Goal: Task Accomplishment & Management: Manage account settings

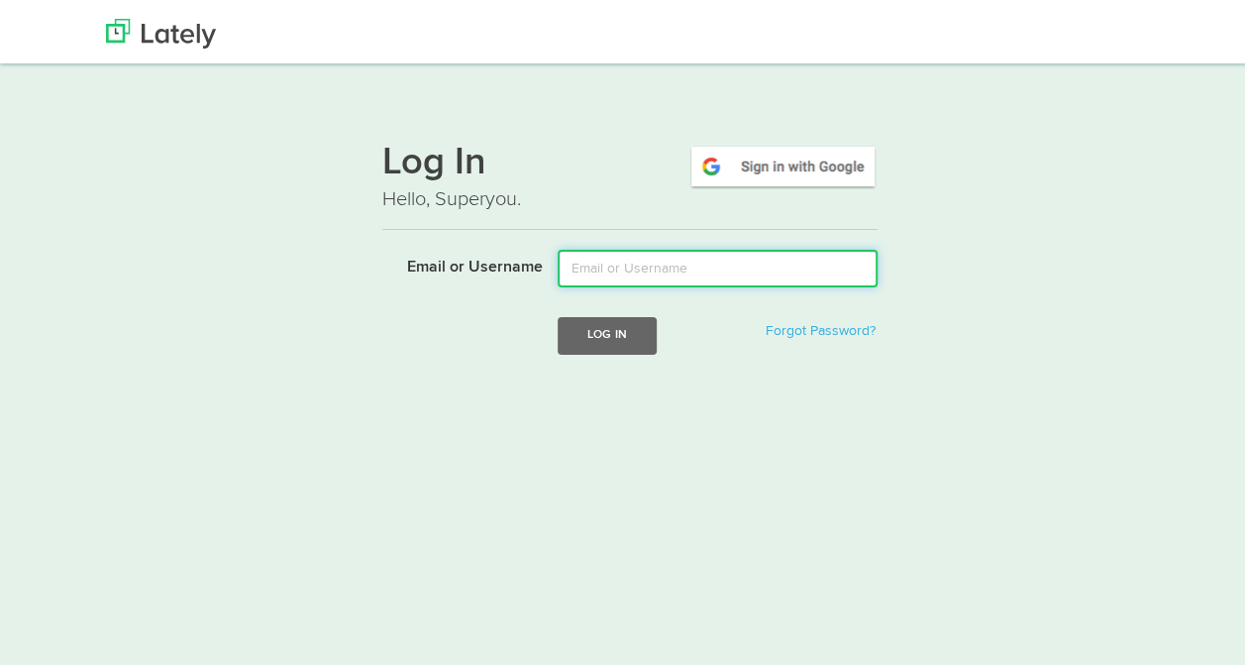
click at [599, 271] on input "Email or Username" at bounding box center [718, 265] width 320 height 38
type input "varroyos@kensingtonassetmanagement.com"
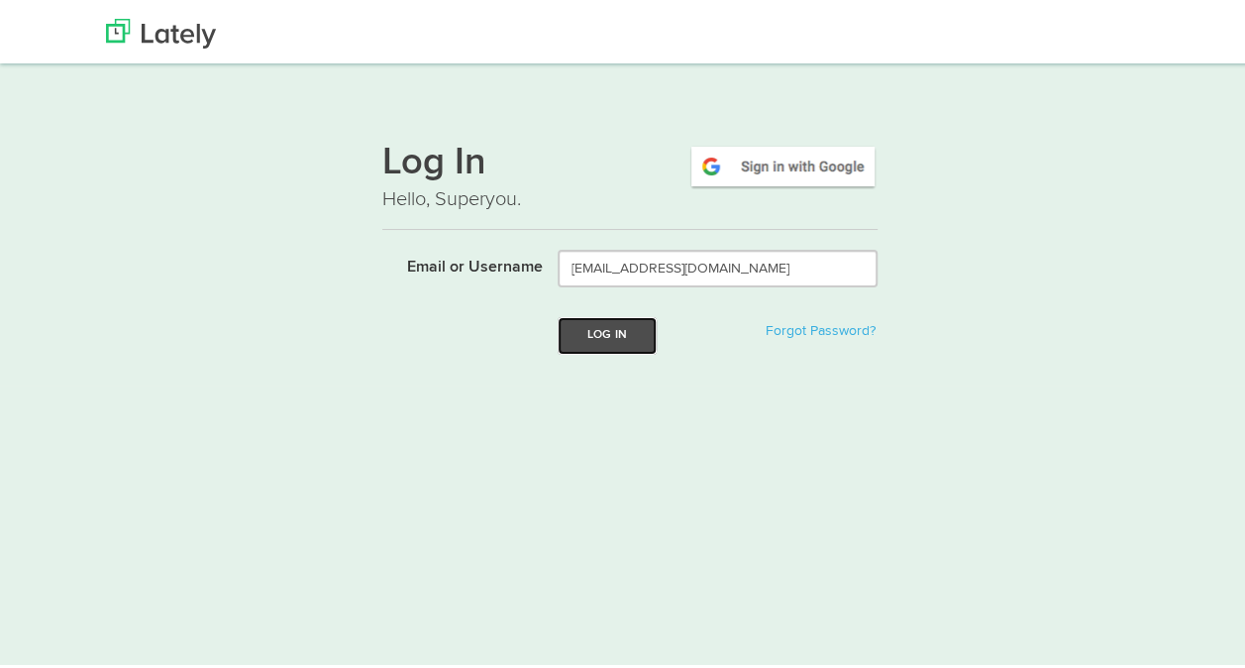
click at [628, 330] on button "Log In" at bounding box center [607, 331] width 99 height 37
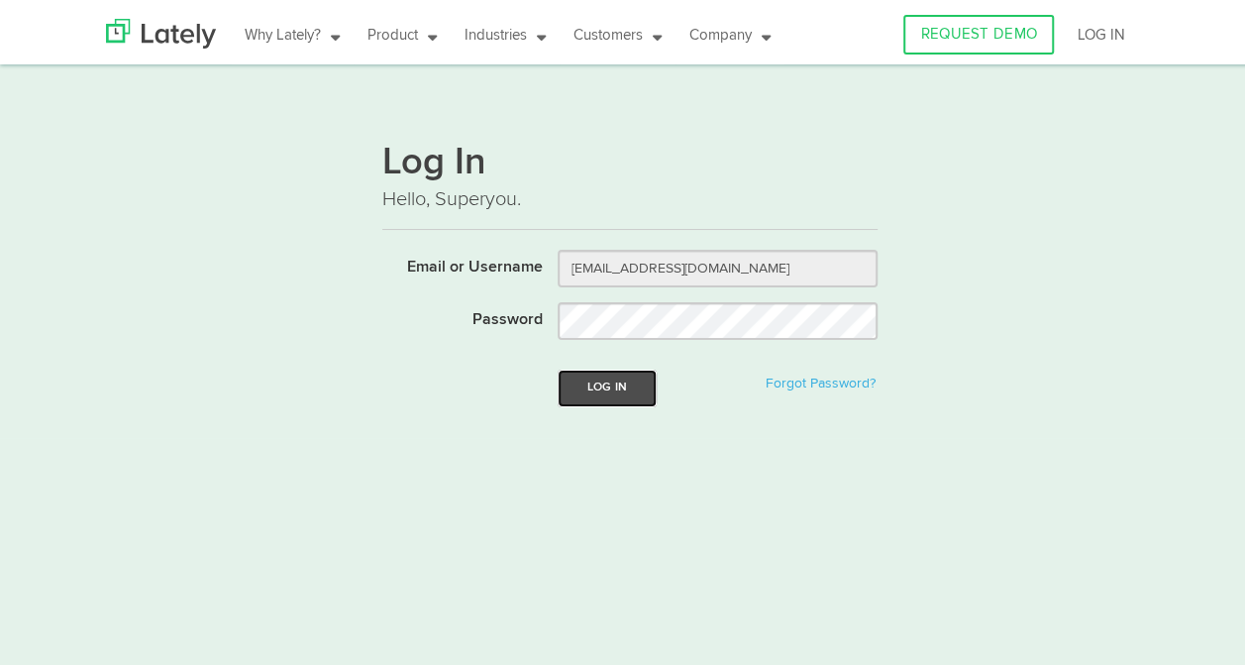
click at [607, 373] on button "Log In" at bounding box center [607, 384] width 99 height 37
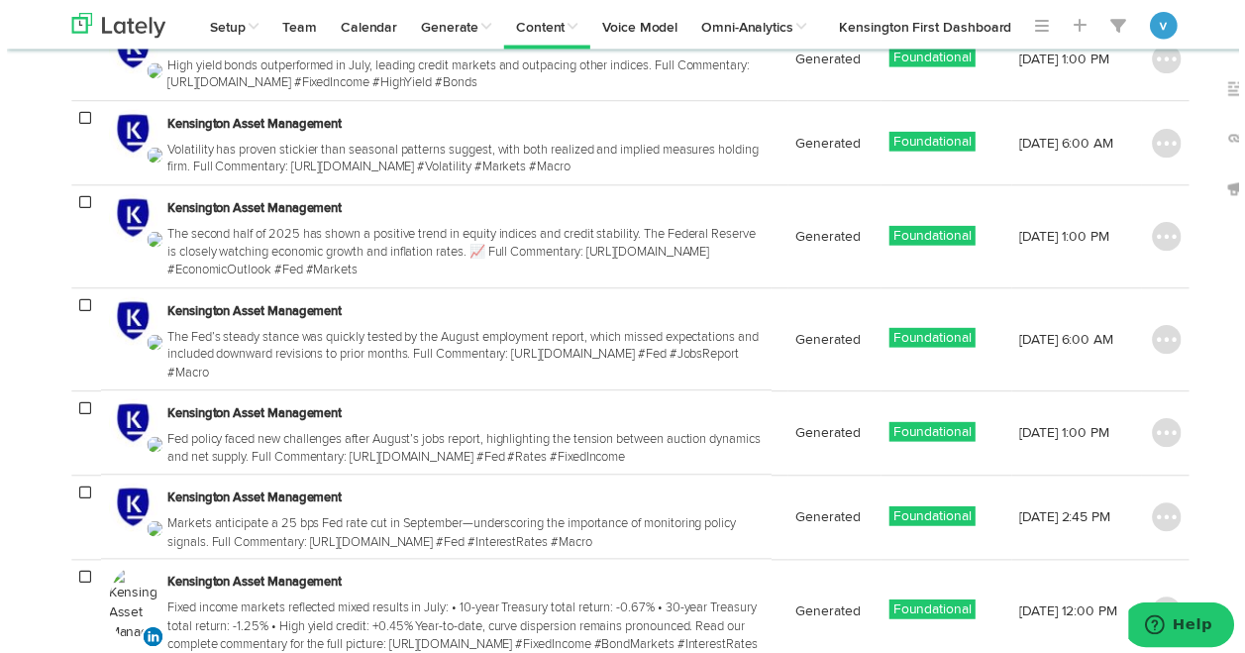
scroll to position [839, 0]
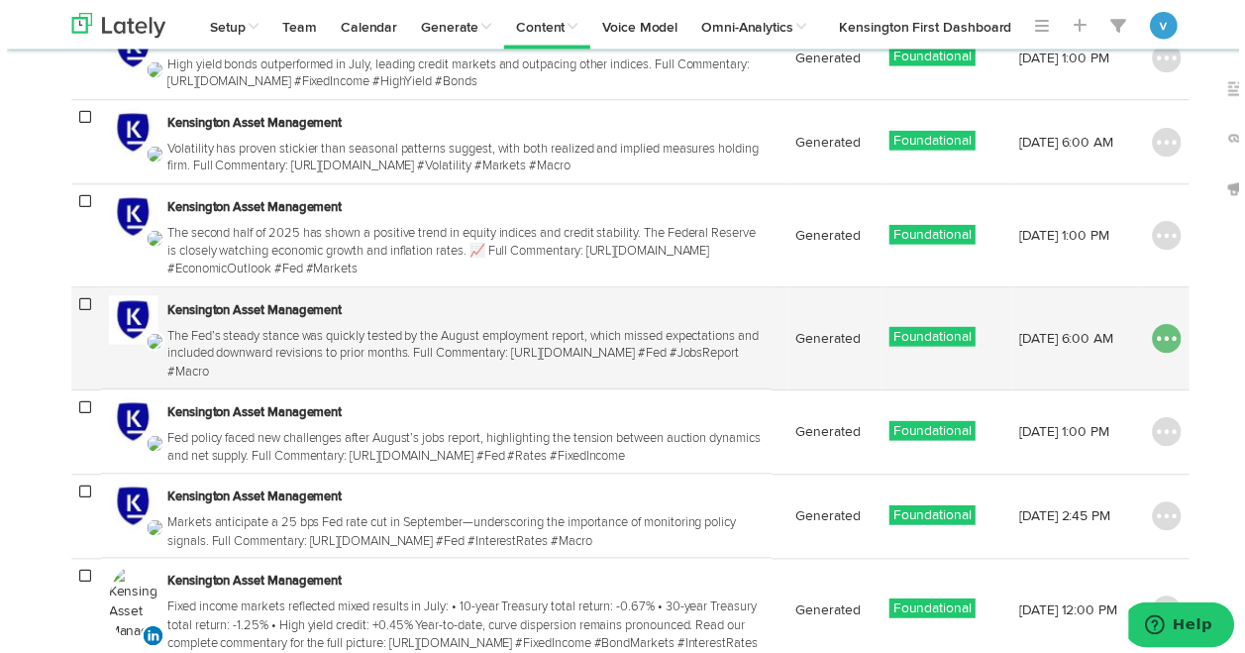
click at [1169, 357] on img at bounding box center [1172, 342] width 30 height 30
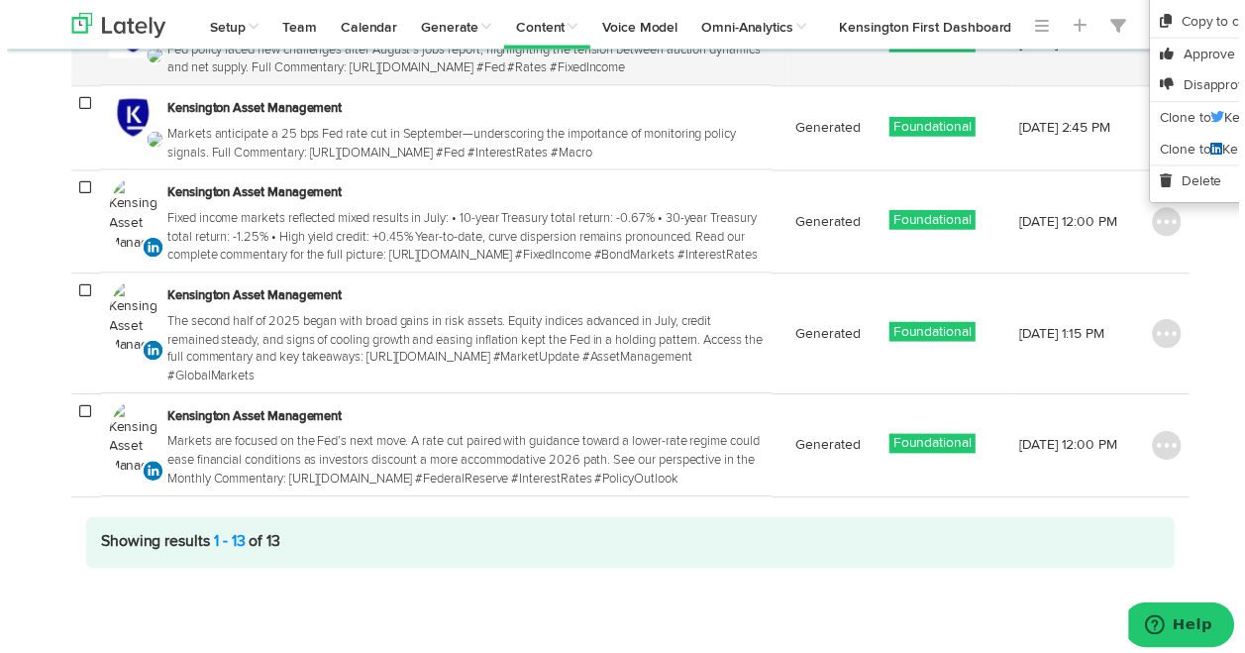
scroll to position [1398, 0]
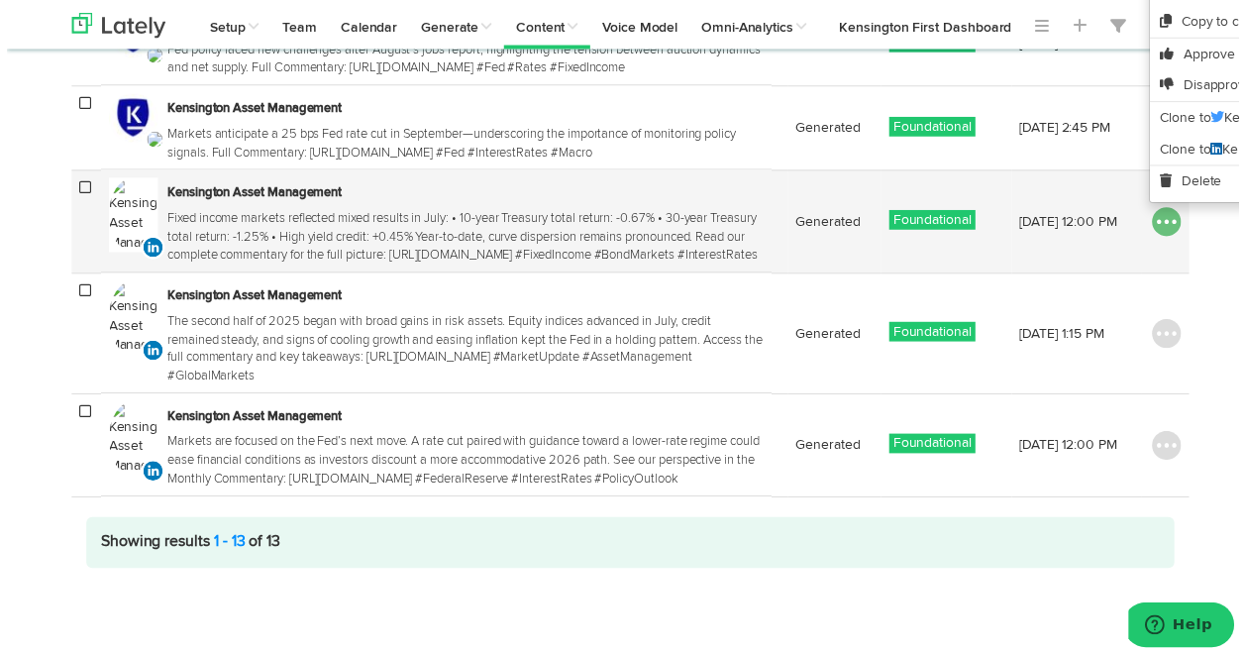
click at [1161, 239] on img at bounding box center [1172, 224] width 30 height 30
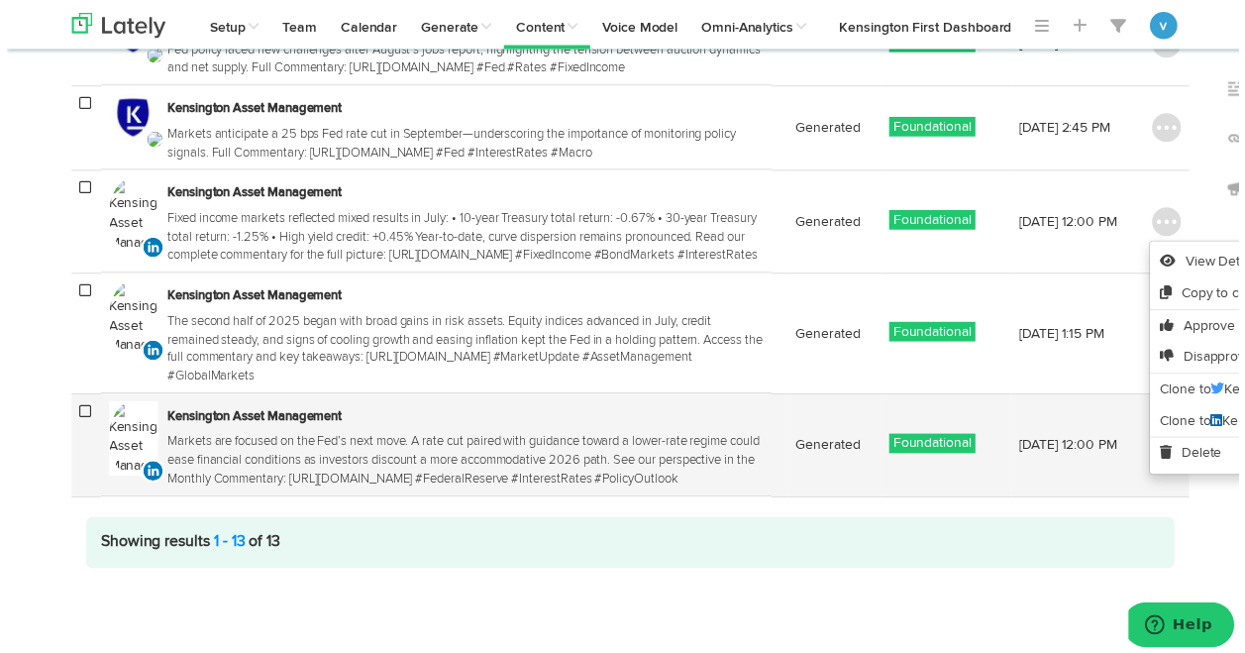
click at [1060, 501] on td "09/02/25 12:00 PM" at bounding box center [1081, 449] width 132 height 104
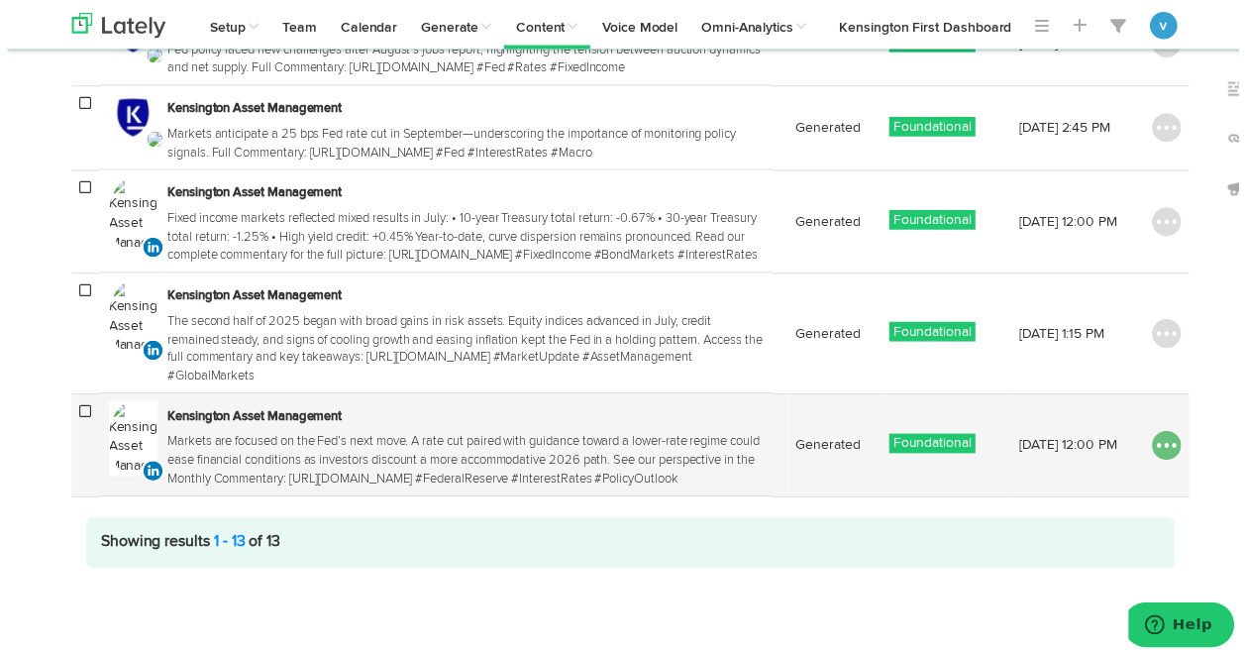
click at [1157, 465] on img at bounding box center [1172, 450] width 30 height 30
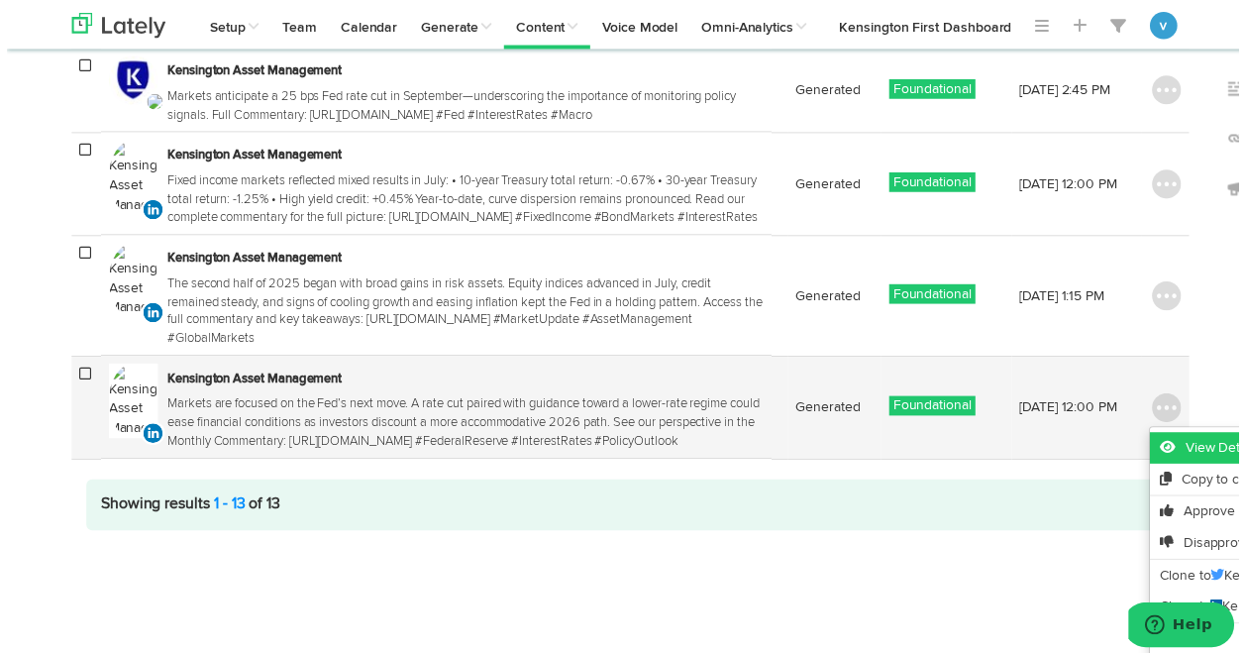
scroll to position [1508, 0]
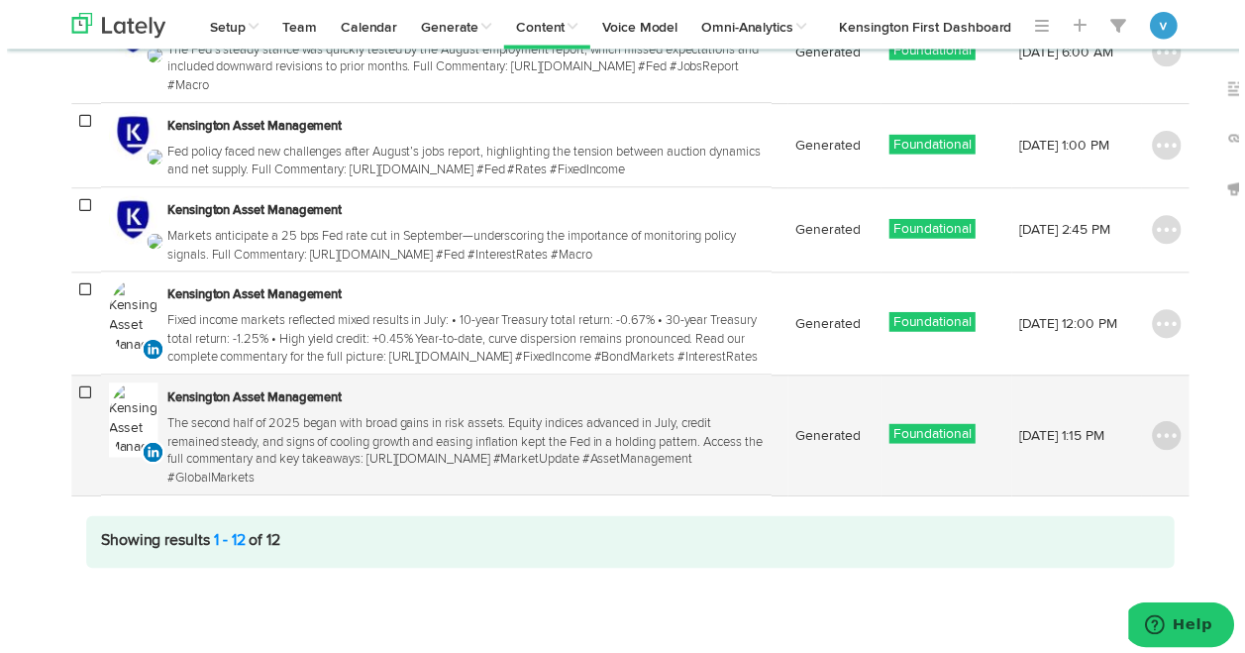
scroll to position [1203, 0]
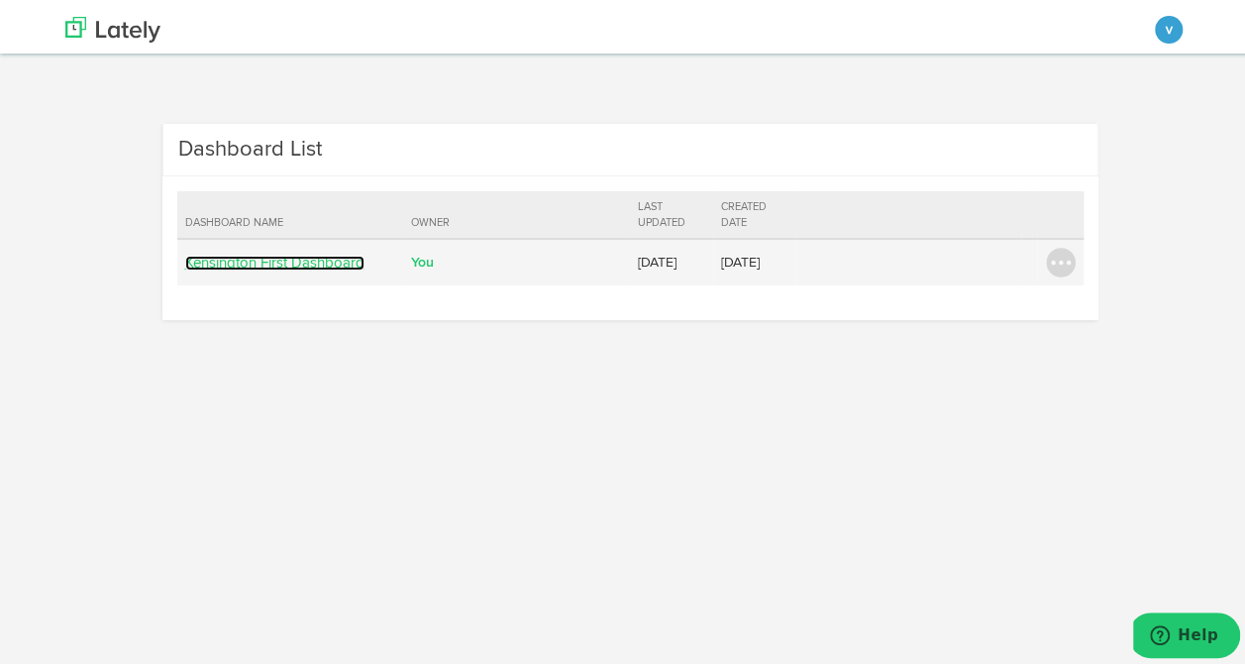
click at [289, 256] on link "Kensington First Dashboard" at bounding box center [274, 259] width 179 height 15
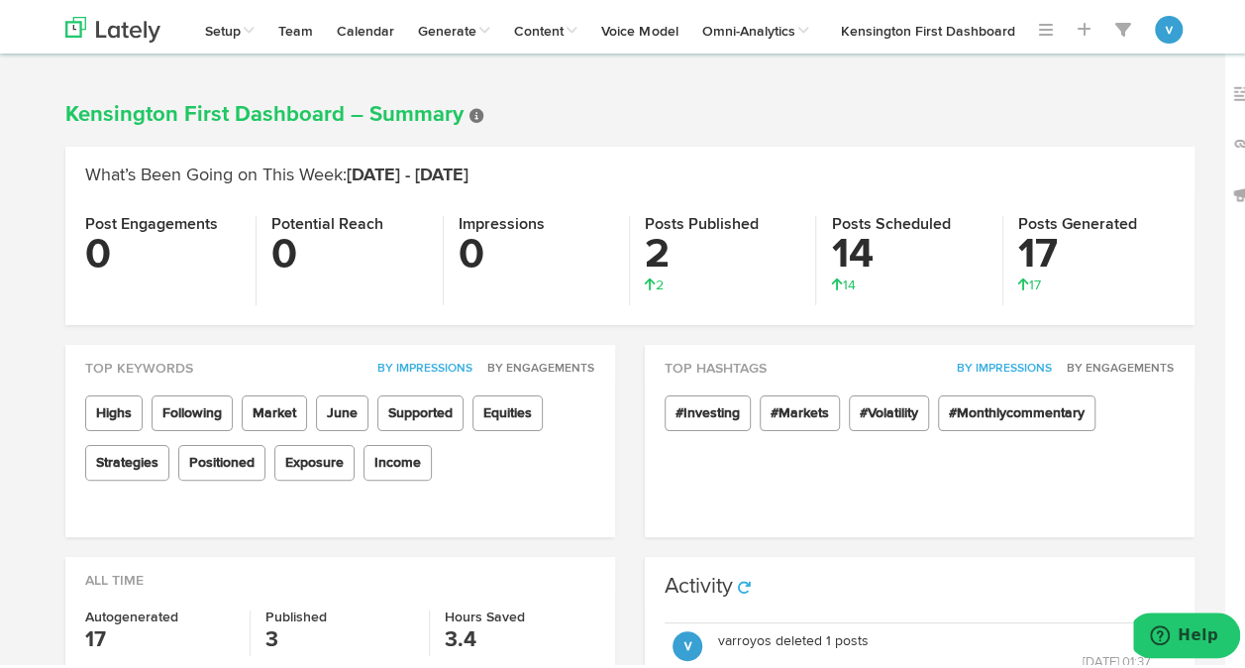
click at [646, 254] on h3 "2" at bounding box center [723, 251] width 156 height 42
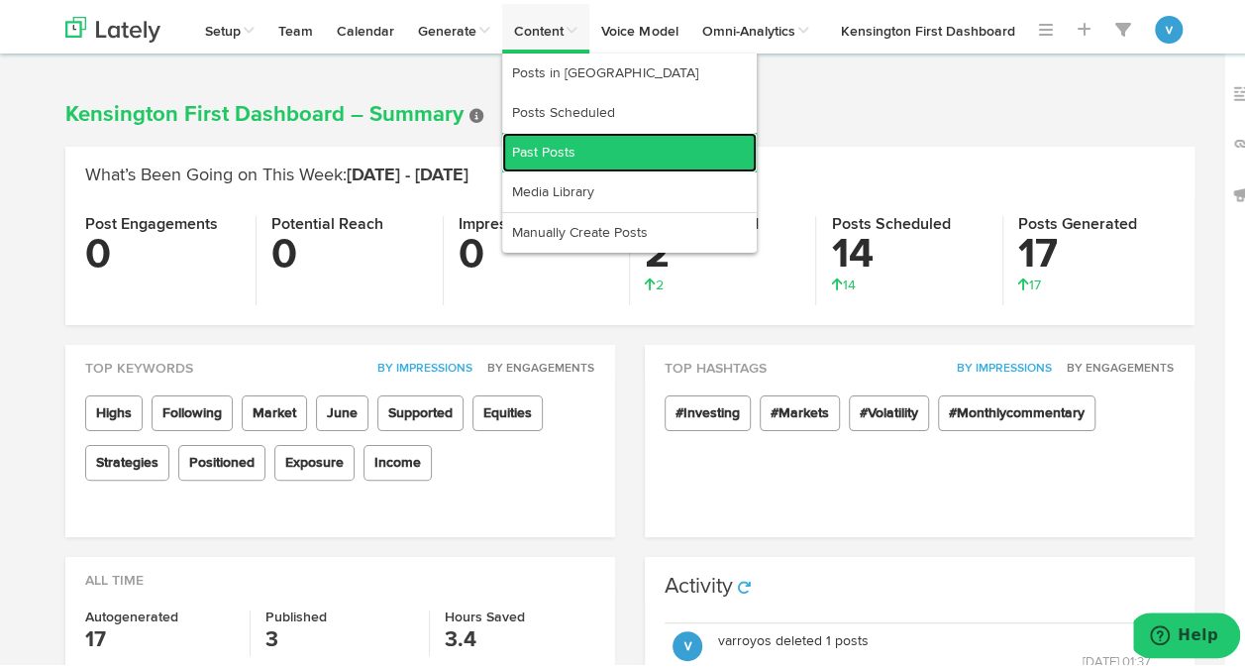
click at [528, 131] on link "Past Posts" at bounding box center [629, 149] width 255 height 40
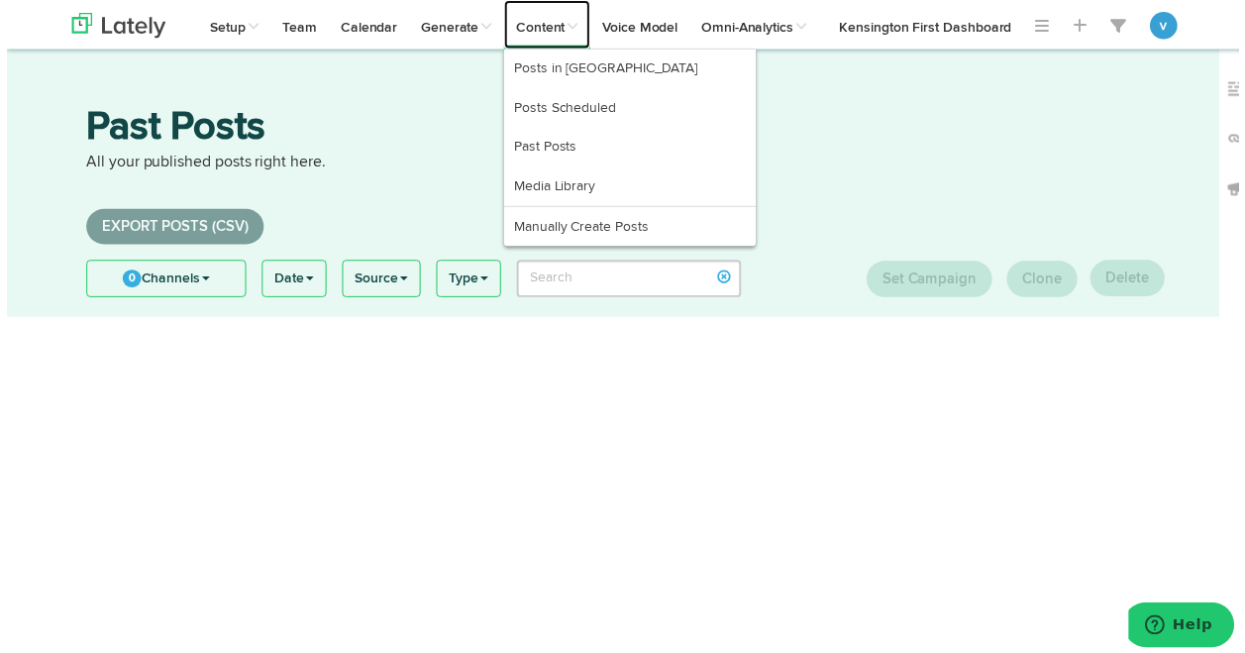
click at [551, 34] on link "Content" at bounding box center [545, 25] width 87 height 50
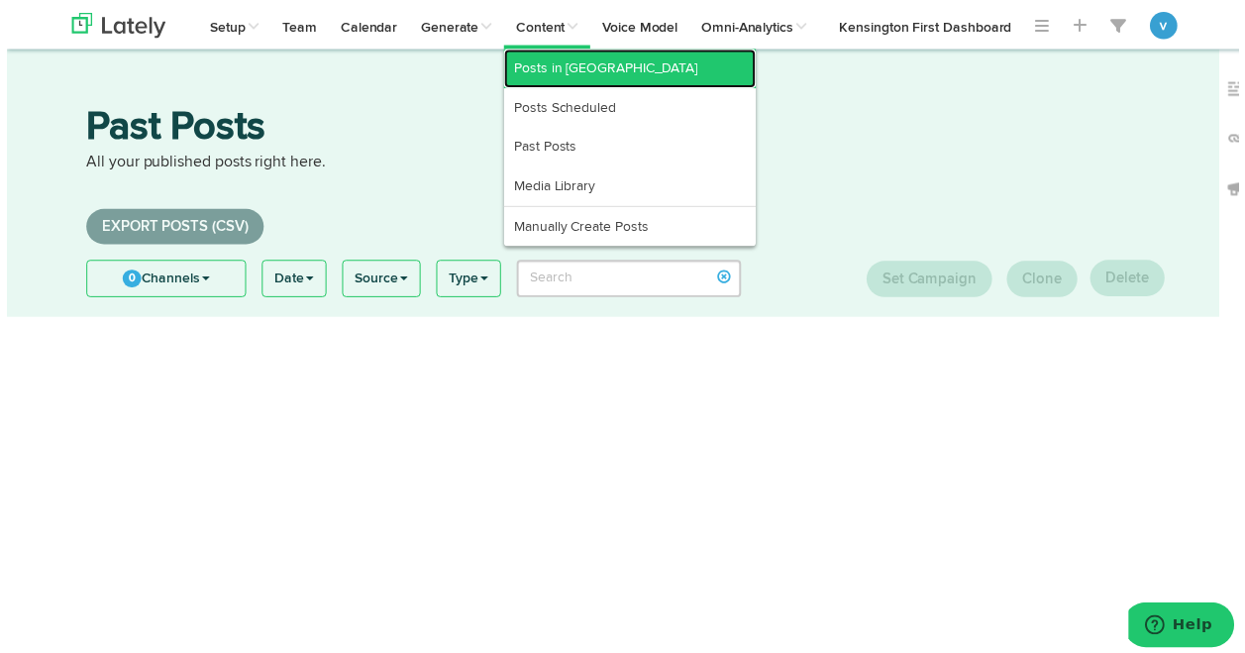
click at [555, 73] on link "Posts in [GEOGRAPHIC_DATA]" at bounding box center [629, 70] width 255 height 40
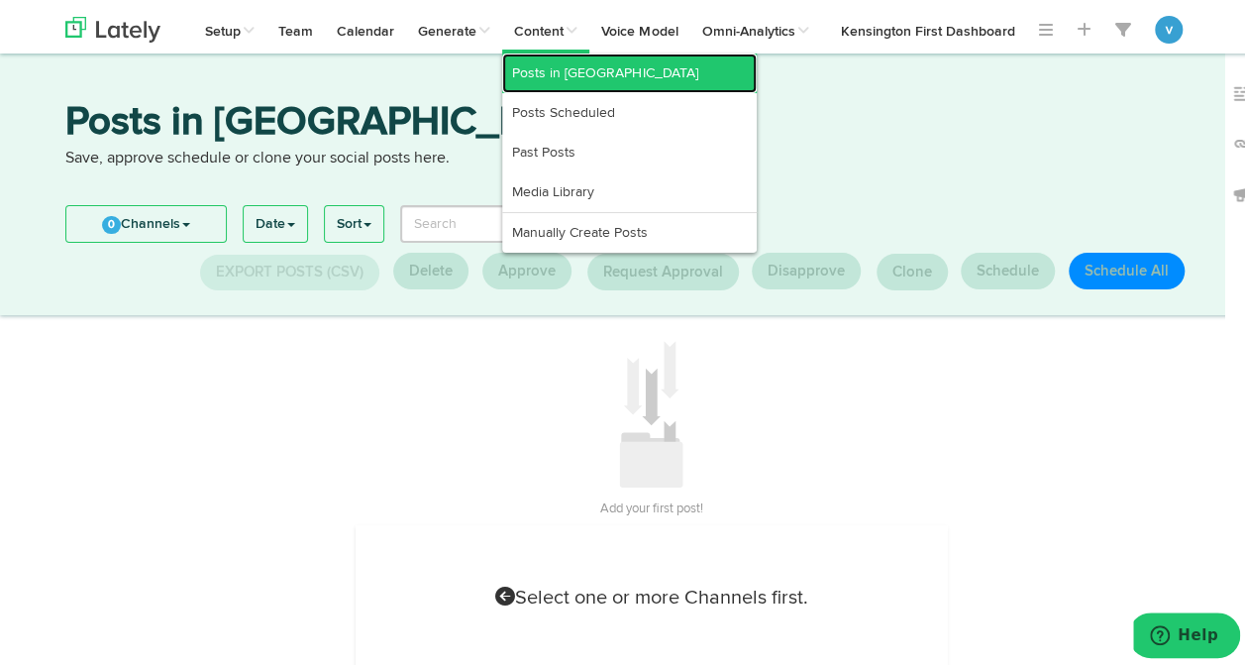
click at [533, 69] on link "Posts in [GEOGRAPHIC_DATA]" at bounding box center [629, 70] width 255 height 40
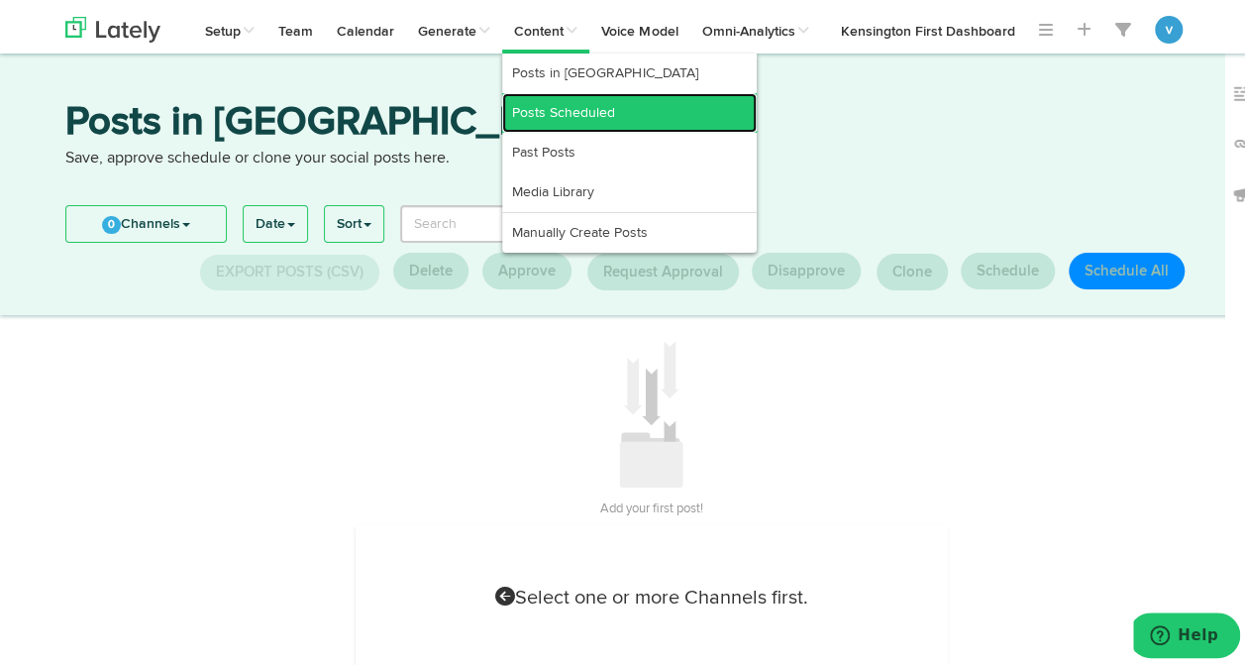
click at [533, 99] on link "Posts Scheduled" at bounding box center [629, 109] width 255 height 40
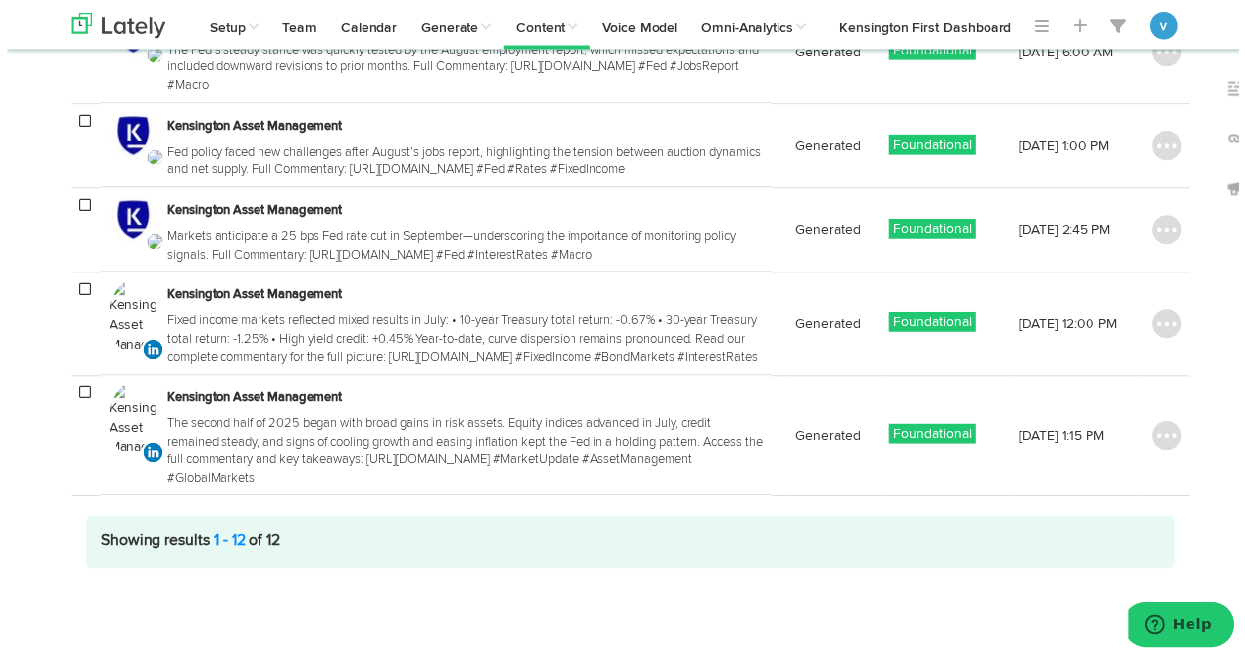
scroll to position [1206, 0]
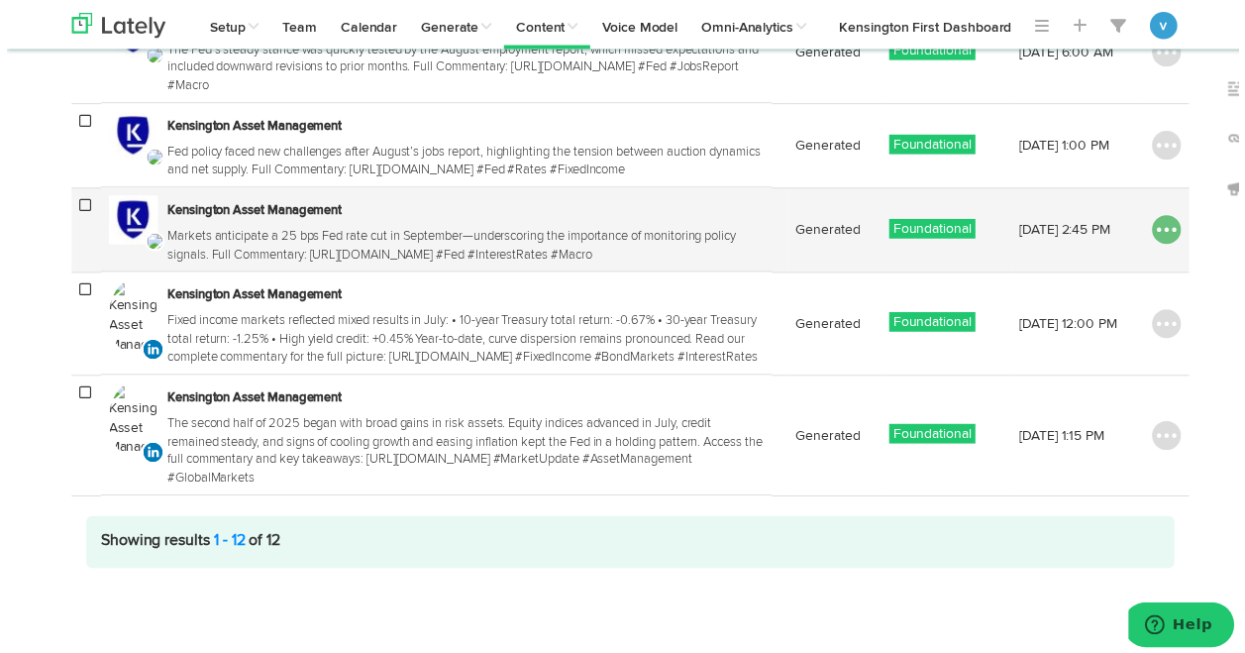
click at [1163, 247] on img at bounding box center [1172, 232] width 30 height 30
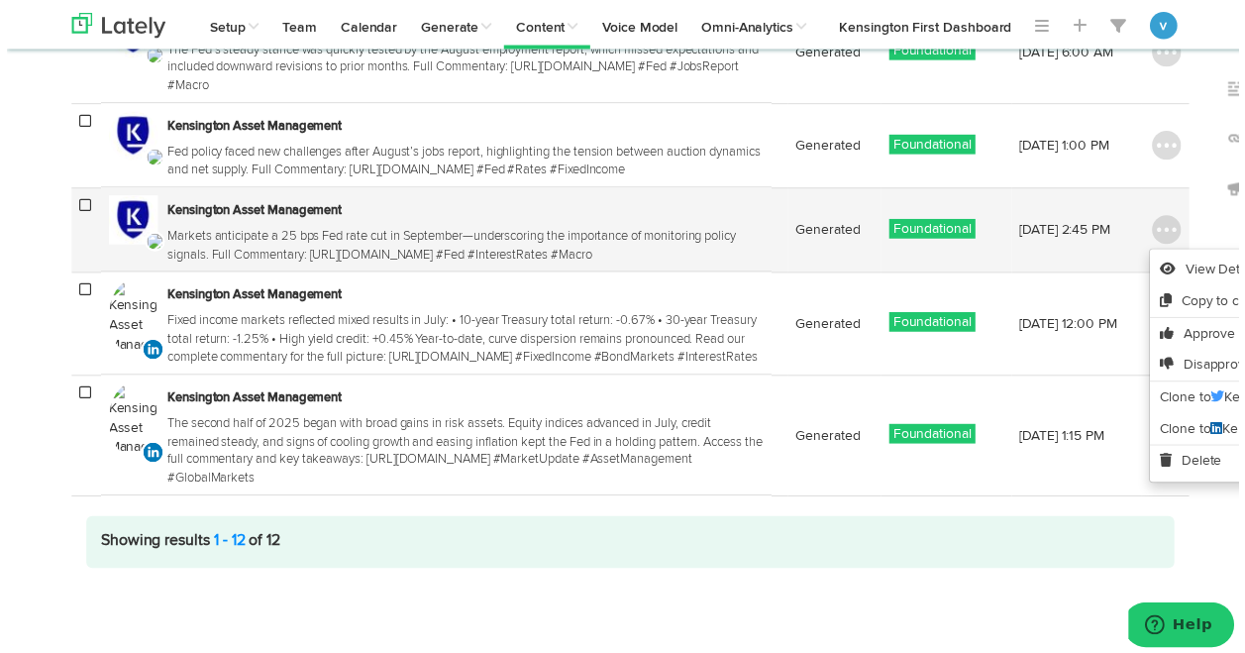
click at [256, 229] on h3 "Kensington Asset Management" at bounding box center [463, 213] width 602 height 32
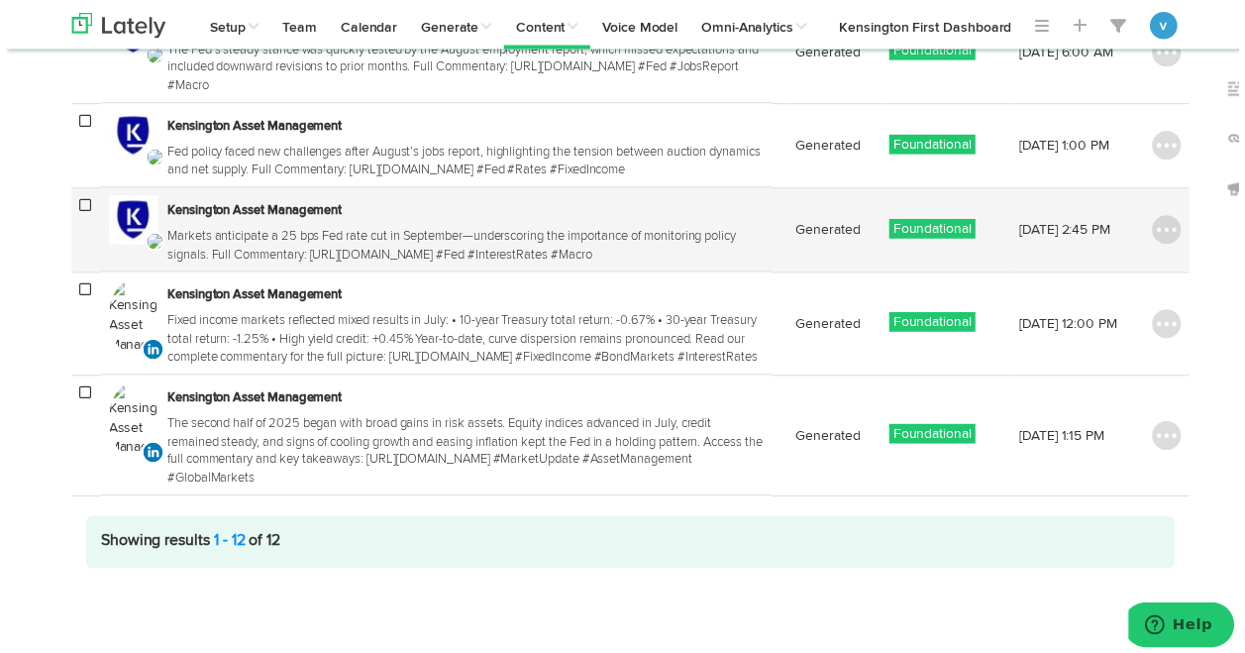
click at [629, 229] on h3 "Kensington Asset Management" at bounding box center [463, 213] width 602 height 32
click at [1174, 247] on img at bounding box center [1172, 232] width 30 height 30
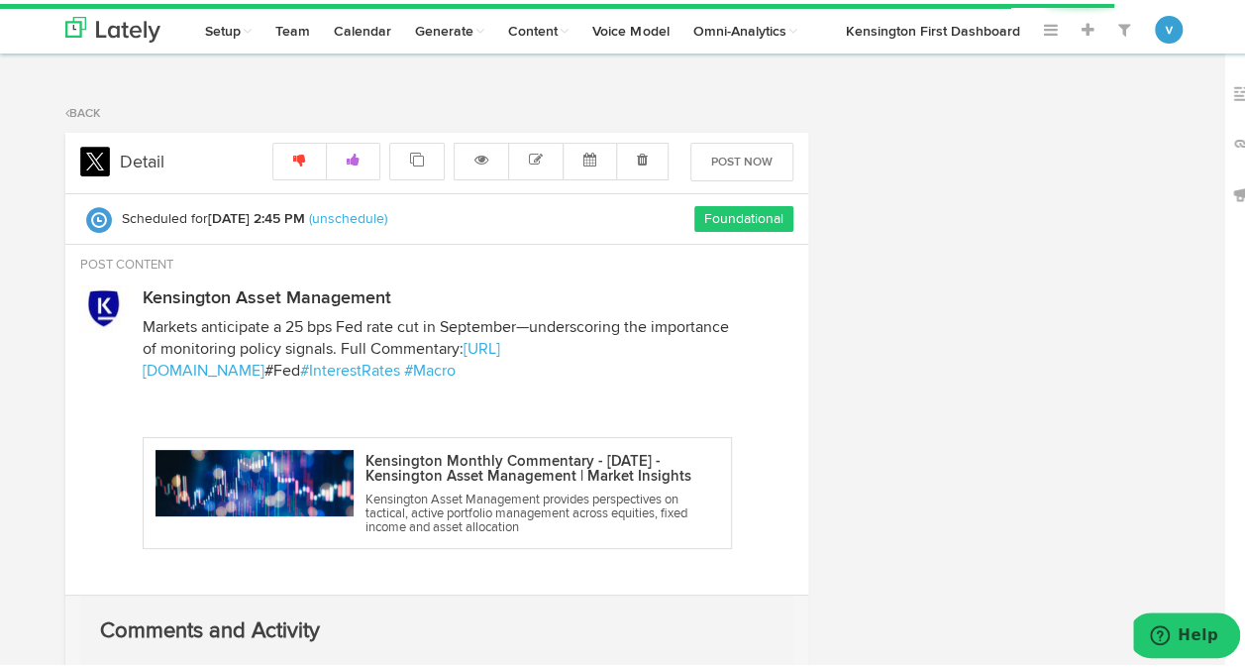
radio input "true"
select select "2"
select select "45"
select select "PM"
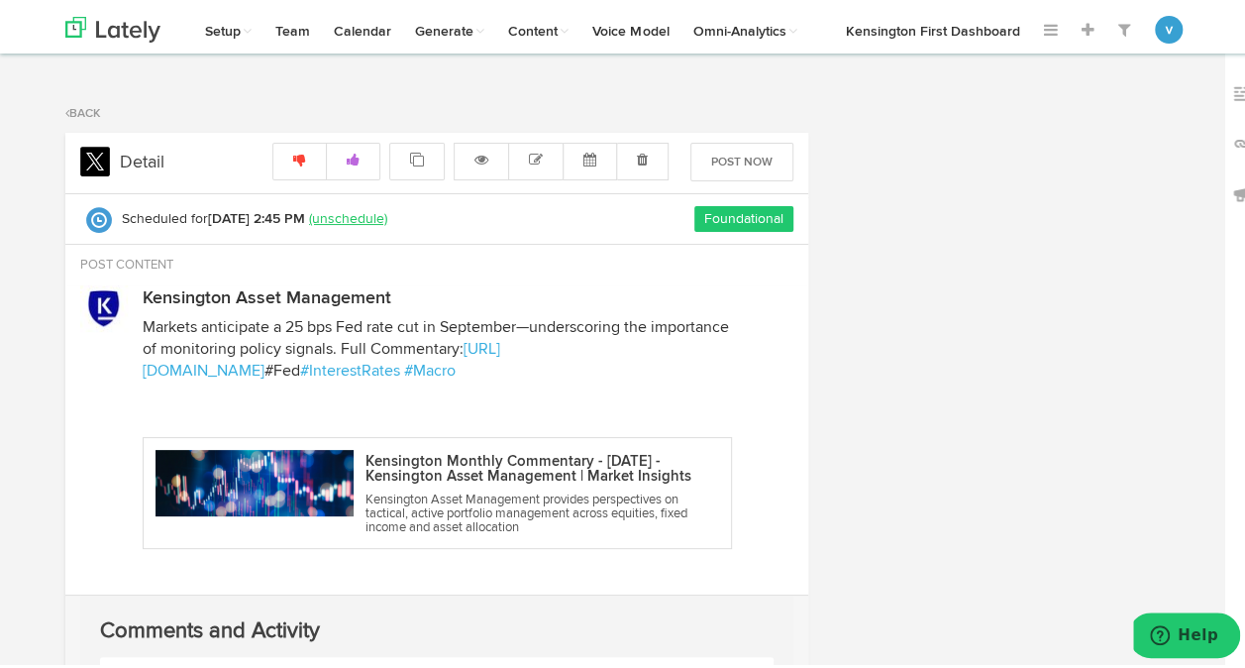
click at [345, 214] on link "(unschedule)" at bounding box center [348, 215] width 78 height 14
radio input "true"
select select "2"
select select "45"
select select "PM"
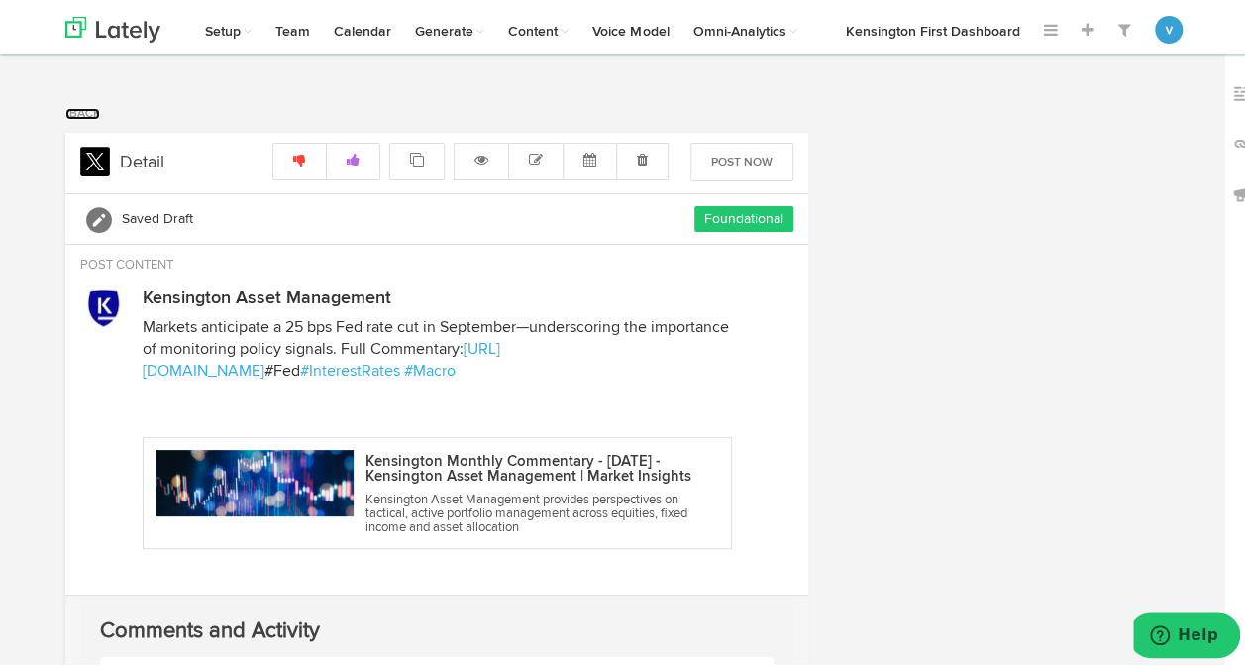
click at [75, 104] on link "Back" at bounding box center [82, 110] width 35 height 12
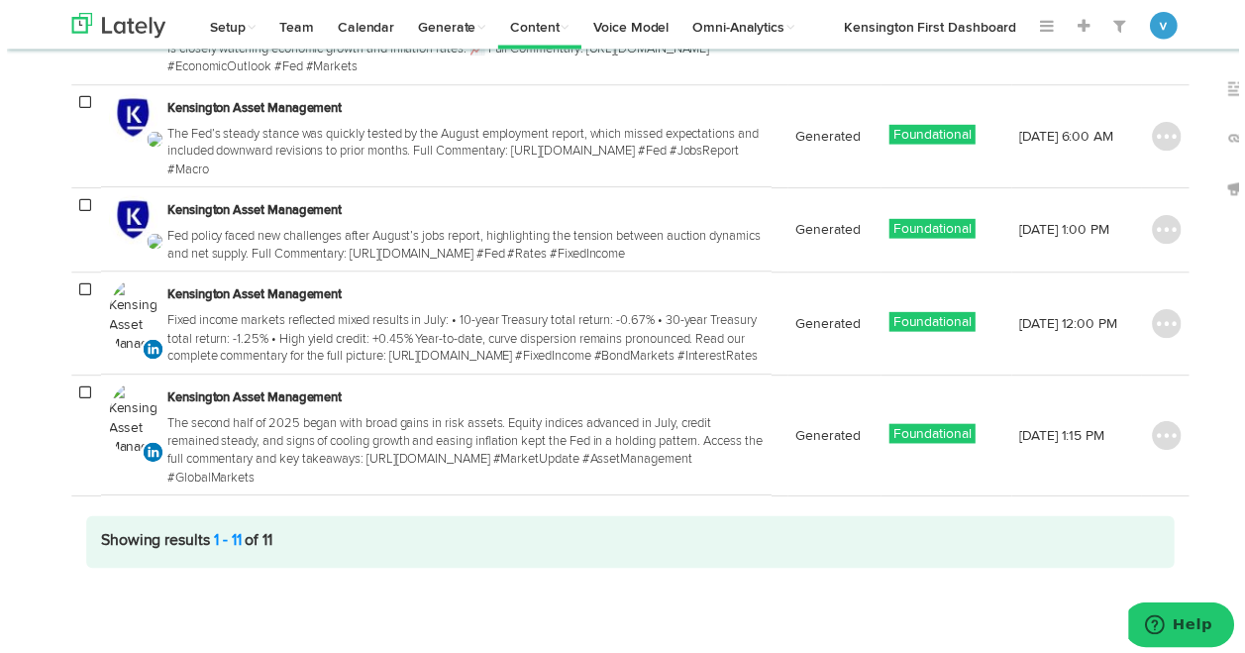
scroll to position [1256, 0]
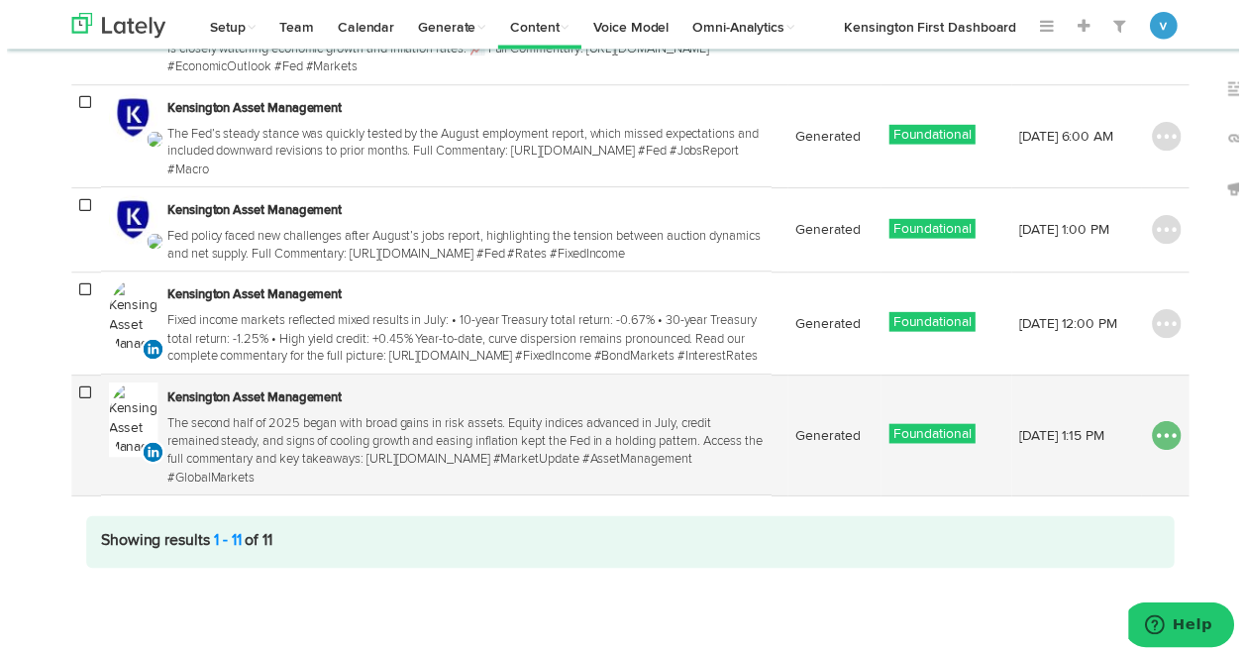
click at [1161, 425] on img at bounding box center [1172, 440] width 30 height 30
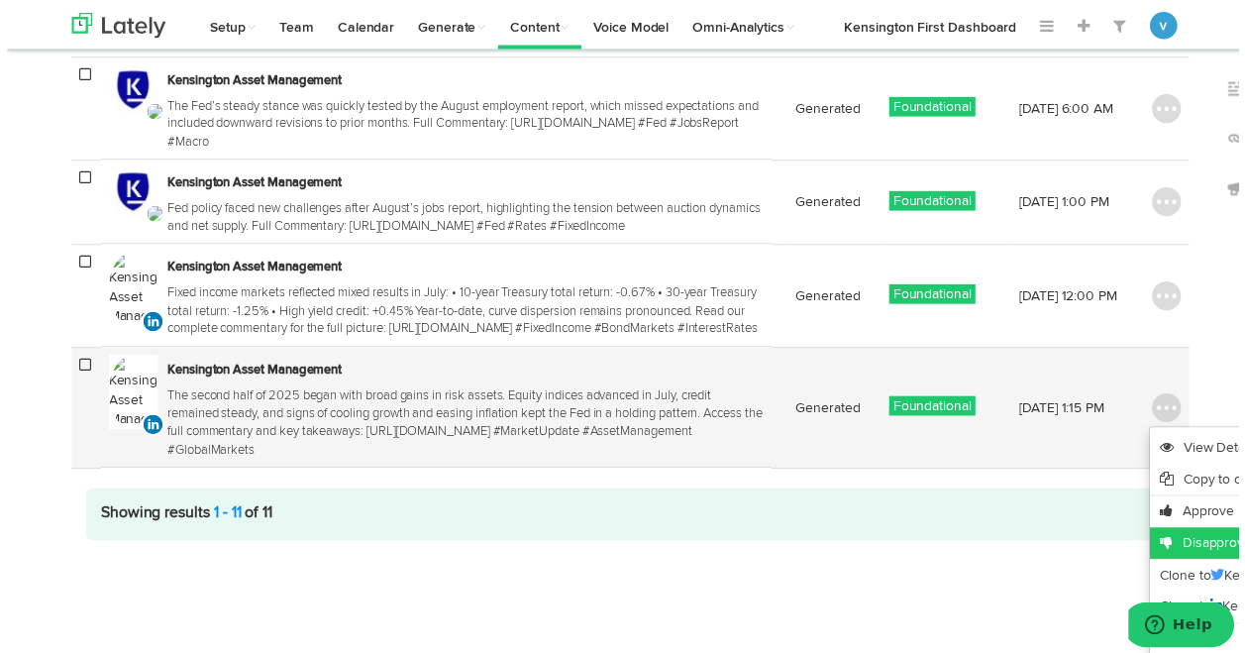
scroll to position [1283, 0]
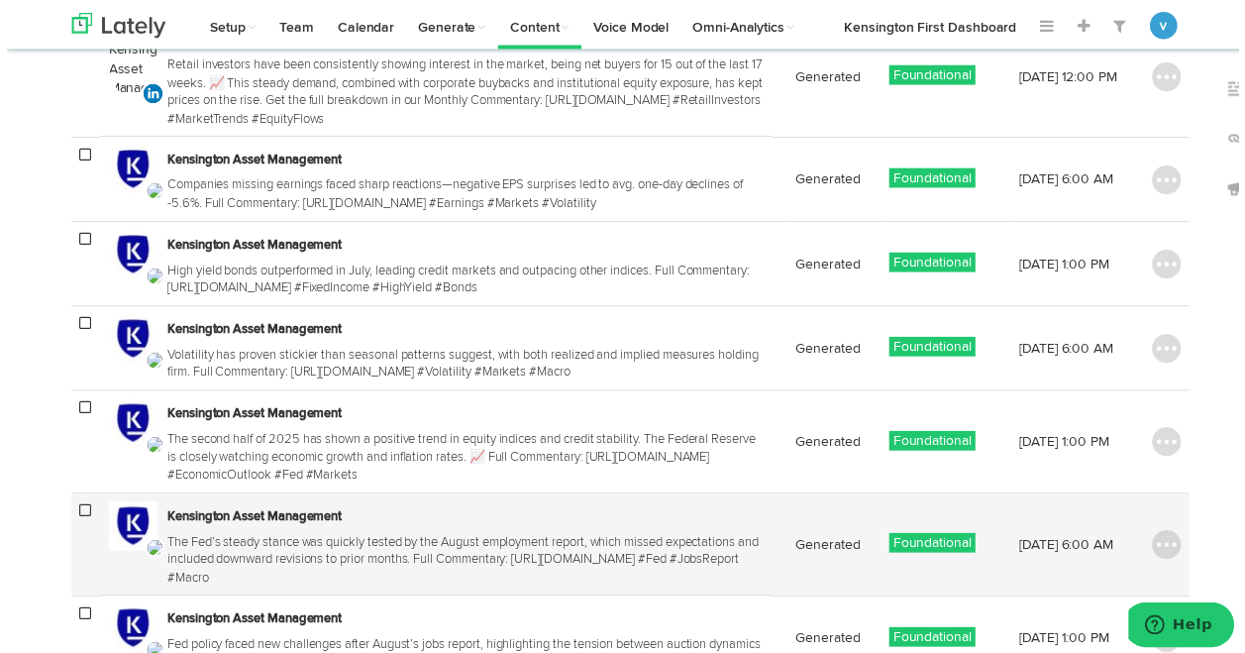
scroll to position [632, 0]
